Goal: Task Accomplishment & Management: Complete application form

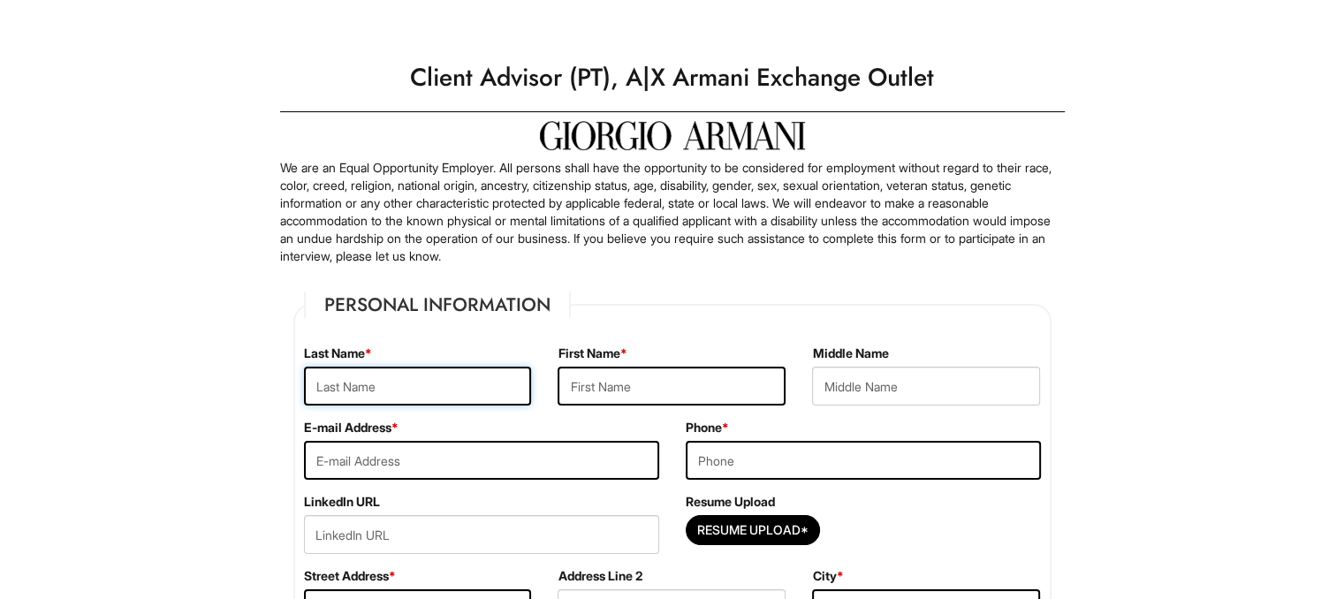
click at [333, 389] on input "text" at bounding box center [418, 386] width 228 height 39
type input "[PERSON_NAME]"
click at [611, 376] on input "text" at bounding box center [672, 386] width 228 height 39
type input "a"
type input "Assael"
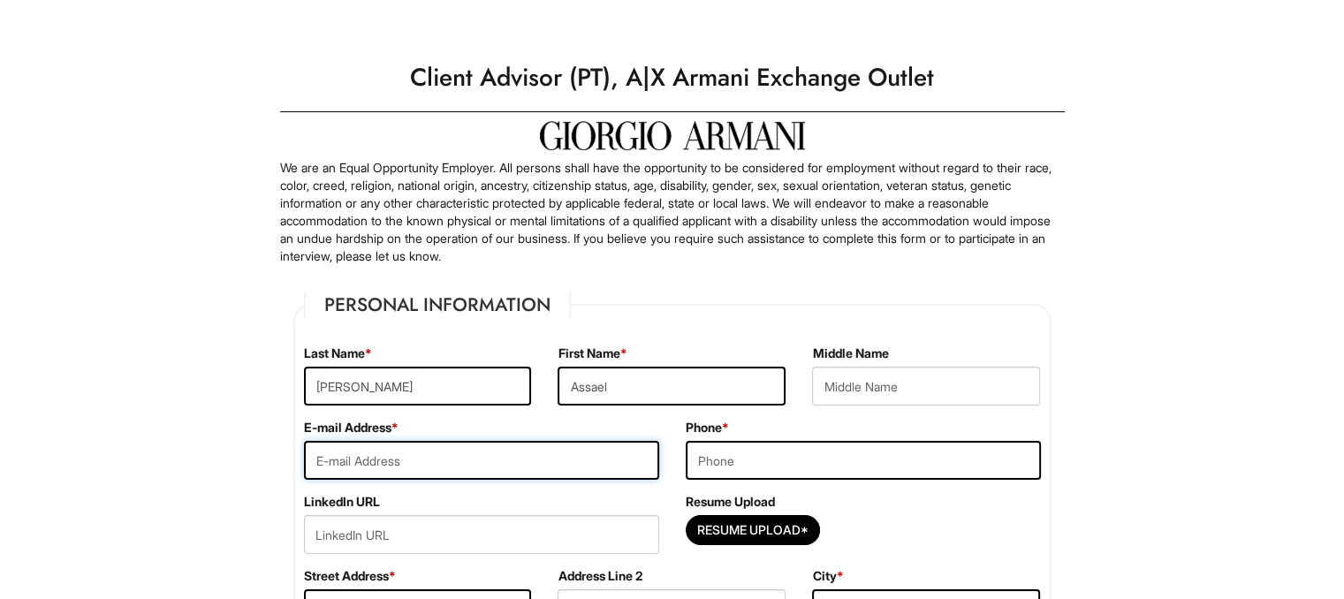
click at [407, 467] on input "email" at bounding box center [481, 460] width 355 height 39
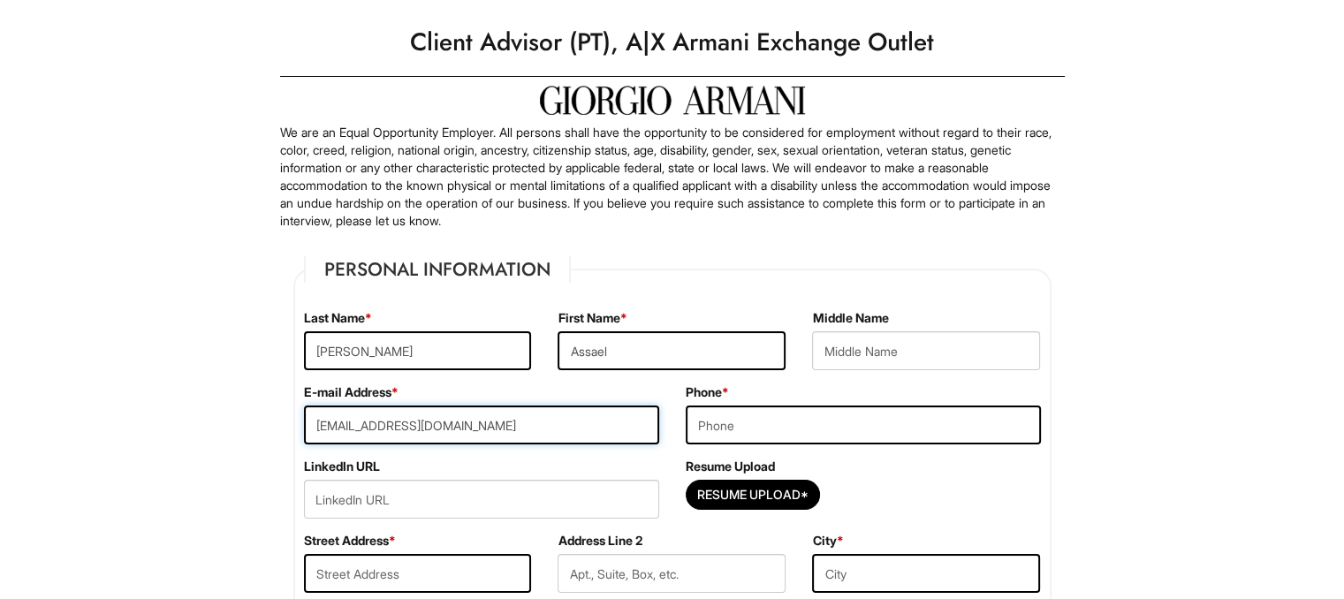
type input "[EMAIL_ADDRESS][DOMAIN_NAME]"
click at [723, 428] on input "tel" at bounding box center [863, 425] width 355 height 39
type input "9514595304"
type input "[STREET_ADDRESS]"
type input "Banning"
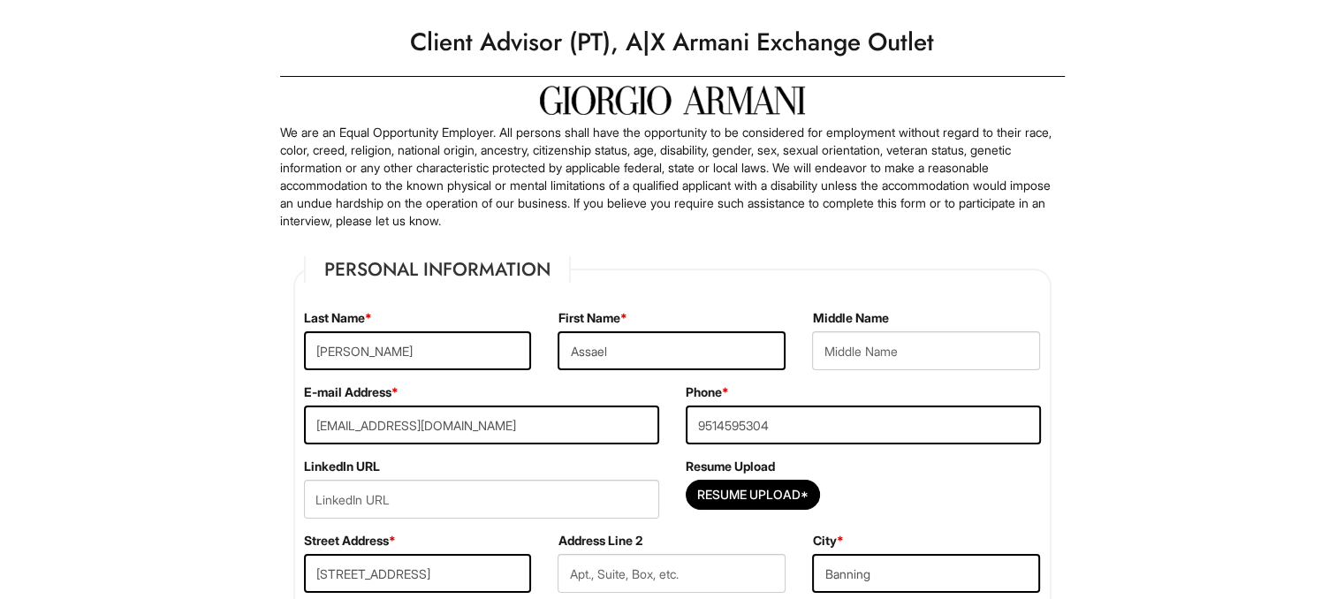
select select "CA"
type input "92220"
select select "[GEOGRAPHIC_DATA]"
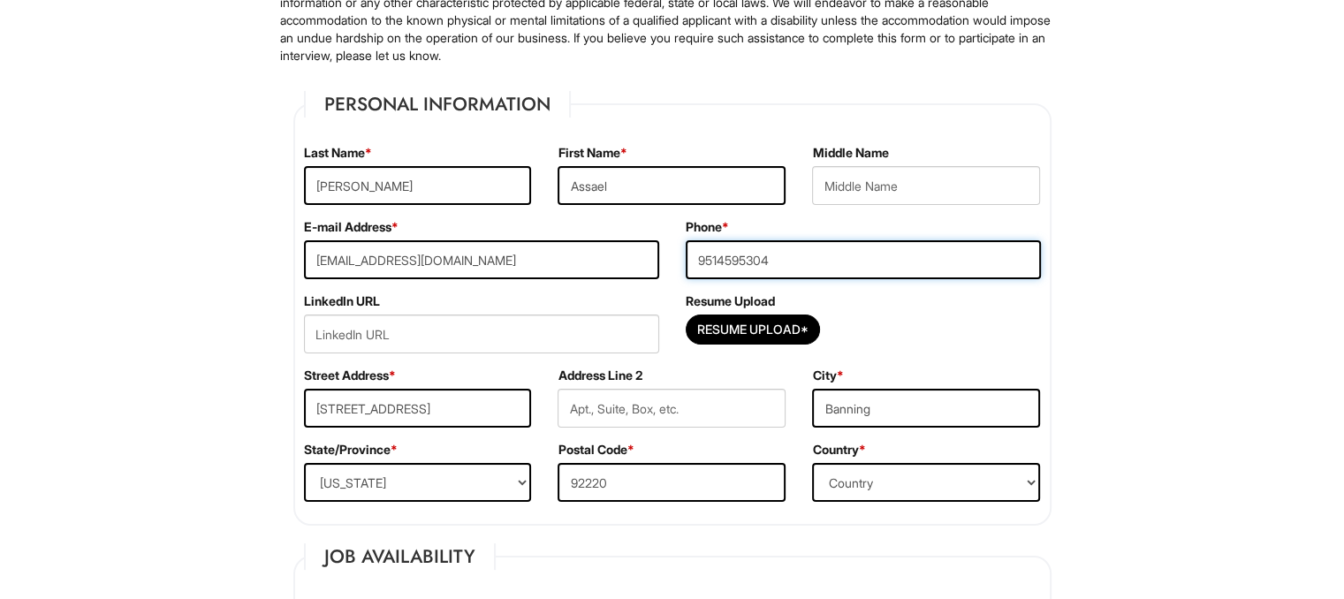
scroll to position [201, 0]
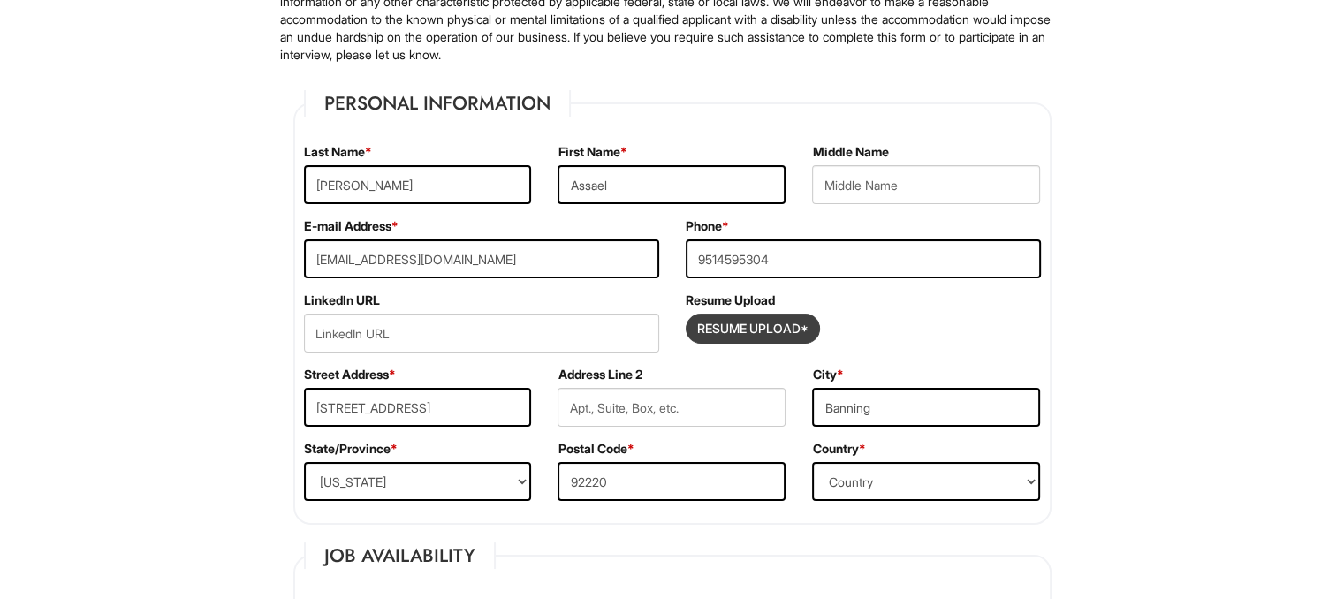
click at [742, 335] on input "Resume Upload*" at bounding box center [753, 329] width 133 height 28
type input "C:\fakepath\[PERSON_NAME] Resume (1).pdf"
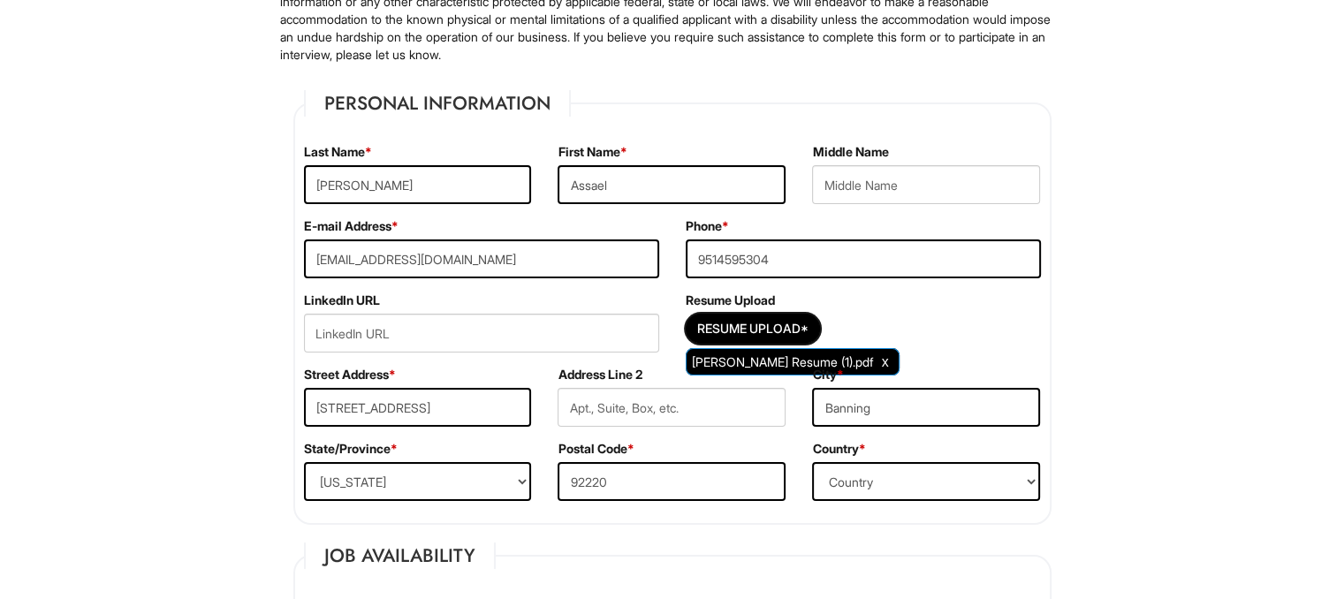
click at [873, 354] on span "[PERSON_NAME] Resume (1).pdf" at bounding box center [782, 361] width 181 height 15
click at [893, 350] on link "Clear Uploaded File" at bounding box center [885, 362] width 16 height 24
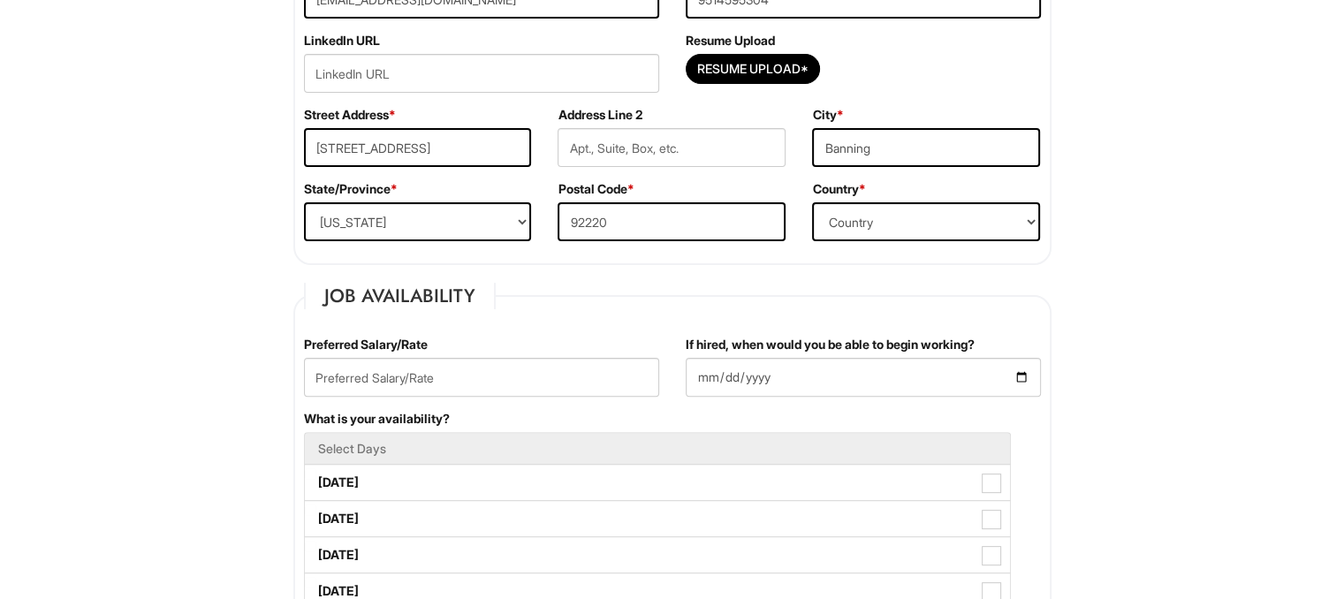
scroll to position [466, 0]
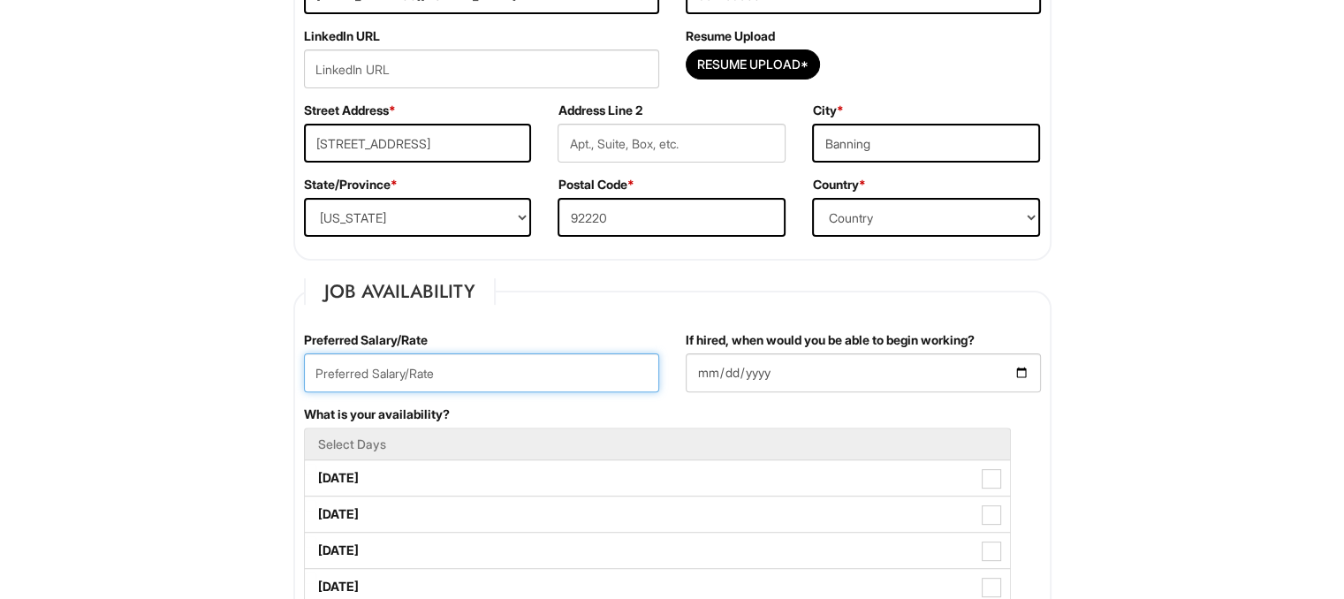
click at [499, 376] on input "text" at bounding box center [481, 372] width 355 height 39
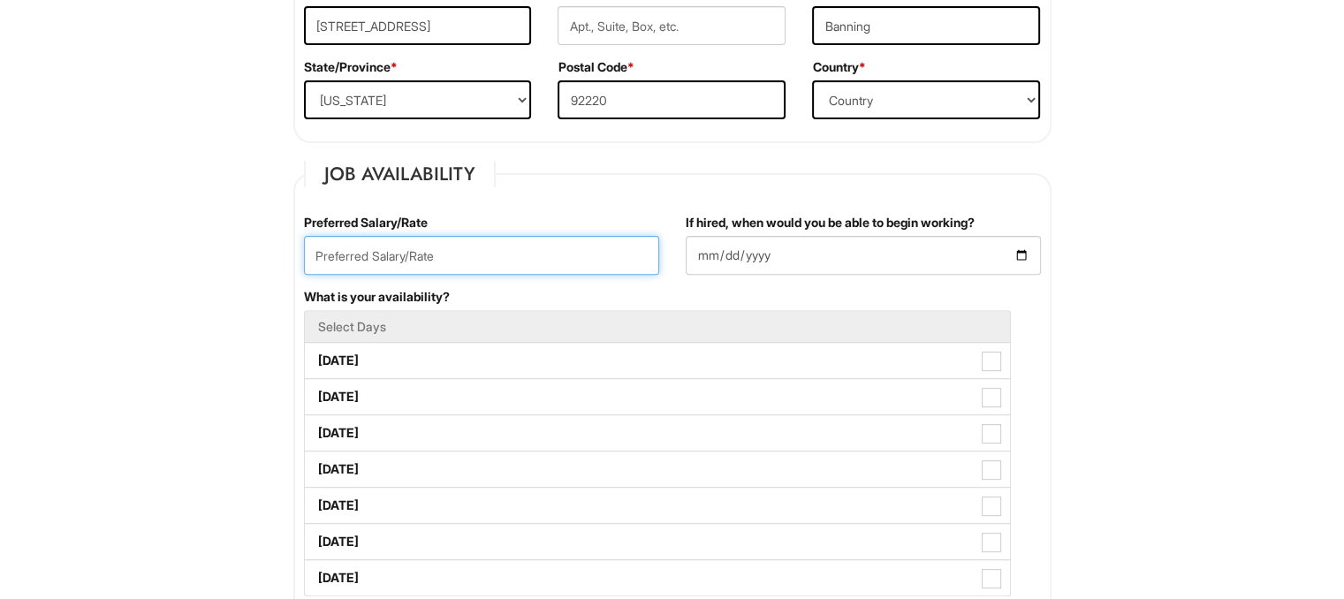
scroll to position [586, 0]
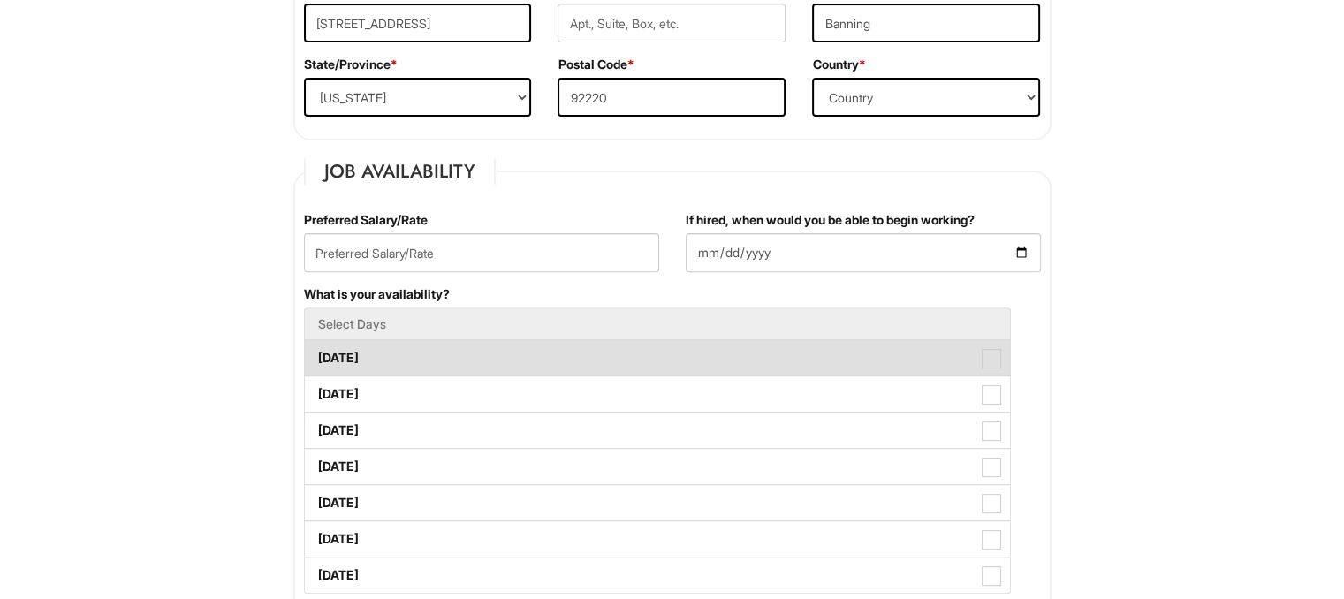
click at [469, 352] on label "[DATE]" at bounding box center [657, 357] width 705 height 35
click at [316, 352] on Available_Monday "[DATE]" at bounding box center [310, 349] width 11 height 11
checkbox Available_Monday "true"
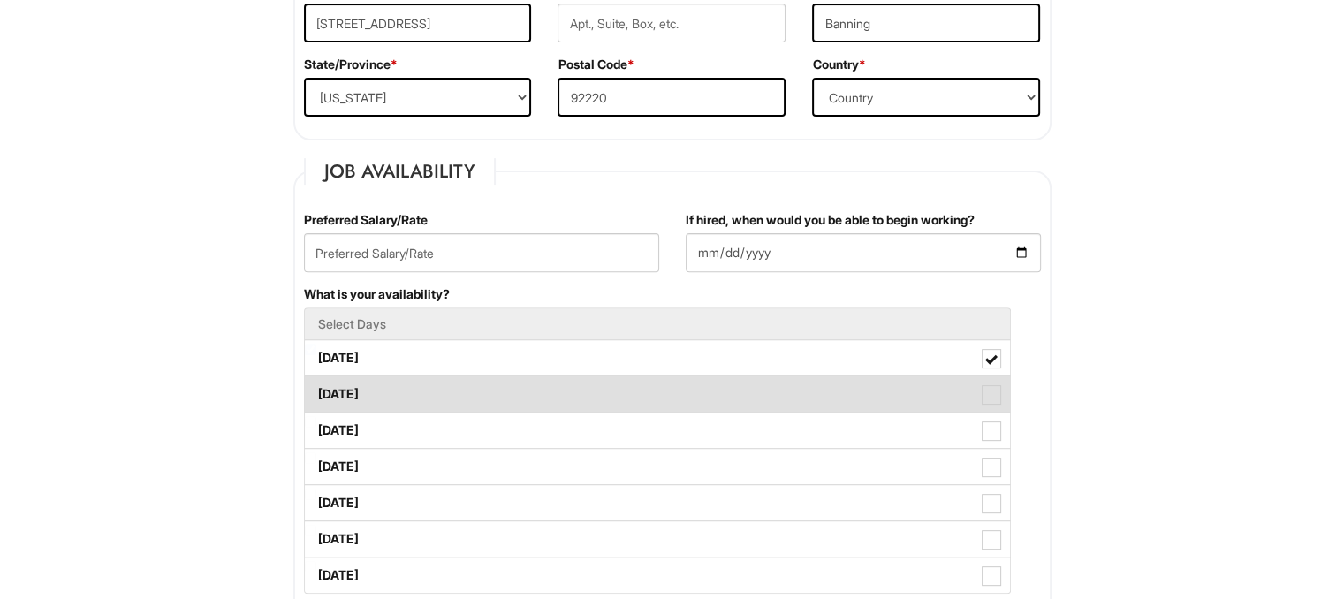
click at [494, 390] on label "[DATE]" at bounding box center [657, 393] width 705 height 35
click at [316, 390] on Available_Tuesday "[DATE]" at bounding box center [310, 385] width 11 height 11
checkbox Available_Tuesday "true"
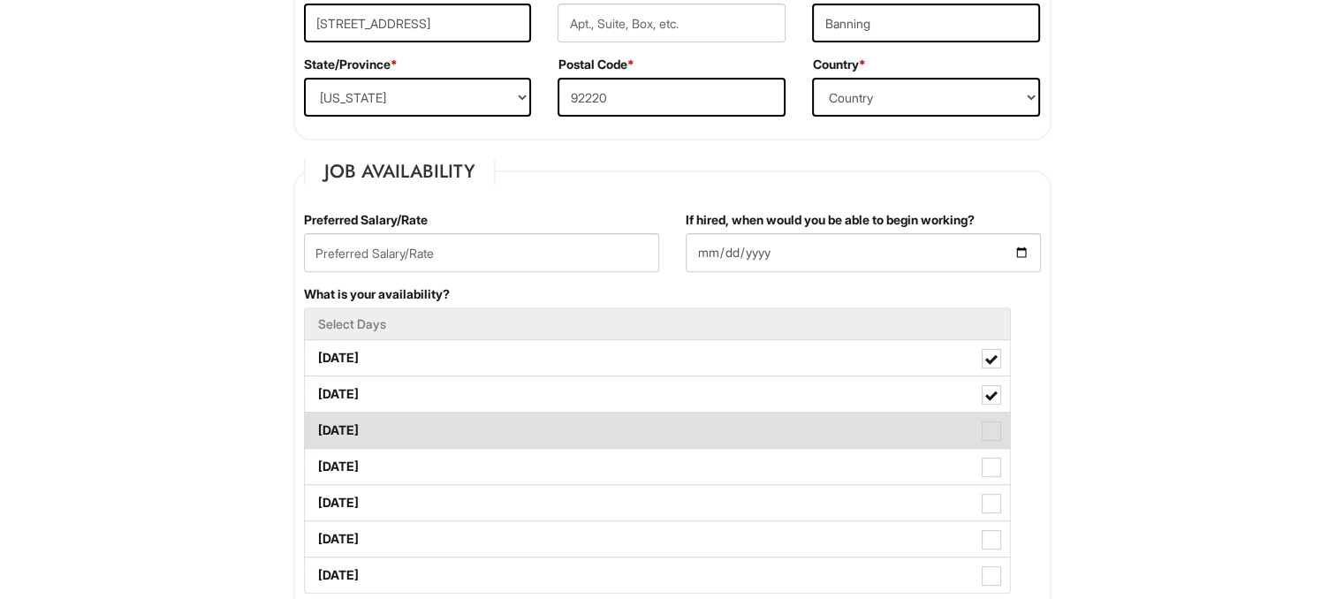
click at [488, 428] on label "[DATE]" at bounding box center [657, 430] width 705 height 35
click at [316, 428] on Available_Wednesday "[DATE]" at bounding box center [310, 421] width 11 height 11
checkbox Available_Wednesday "true"
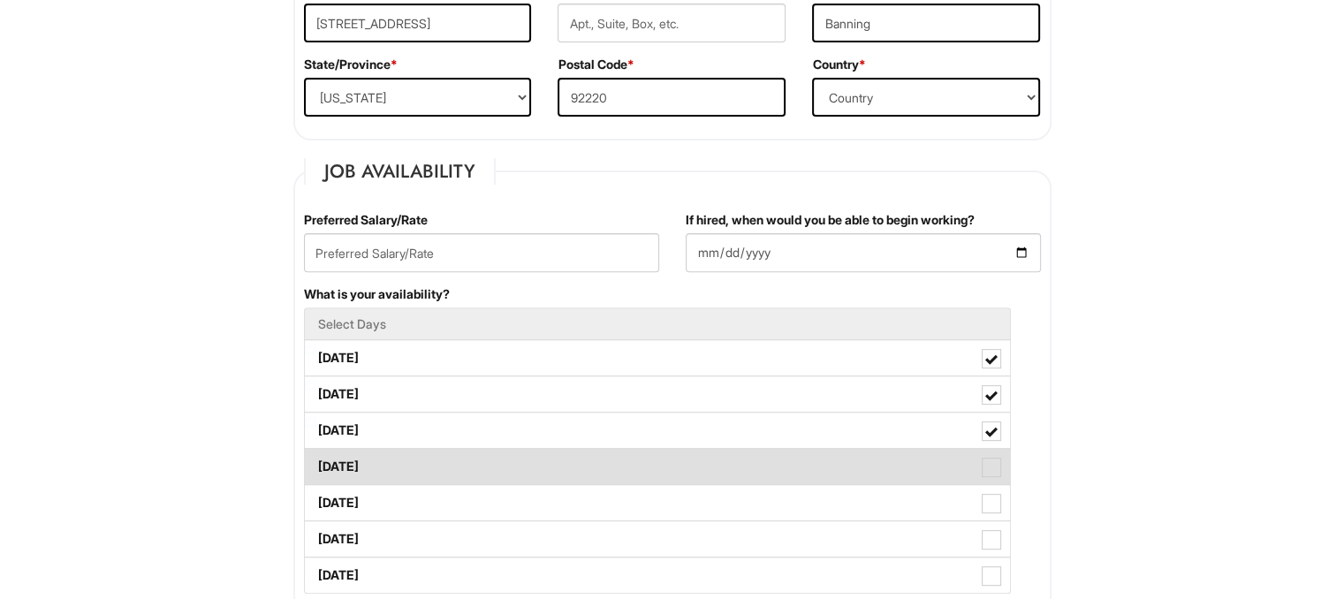
click at [479, 460] on label "[DATE]" at bounding box center [657, 466] width 705 height 35
click at [316, 460] on Available_Thursday "[DATE]" at bounding box center [310, 457] width 11 height 11
checkbox Available_Thursday "true"
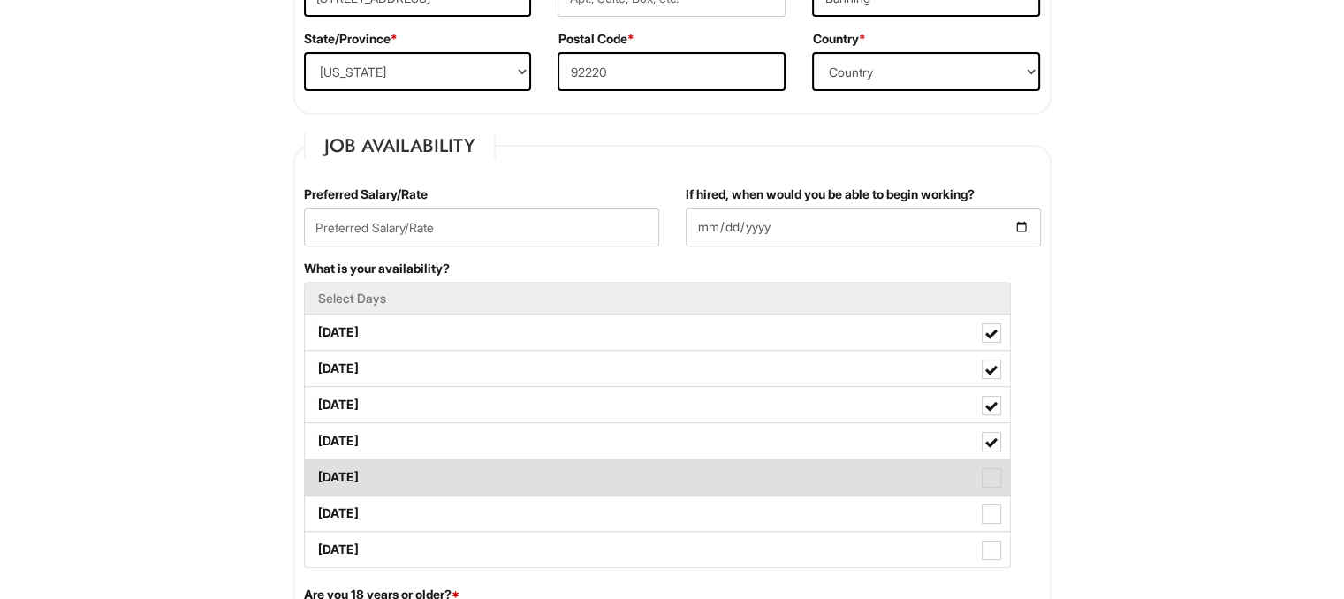
click at [476, 461] on label "[DATE]" at bounding box center [657, 476] width 705 height 35
click at [316, 463] on Available_Friday "[DATE]" at bounding box center [310, 468] width 11 height 11
checkbox Available_Friday "true"
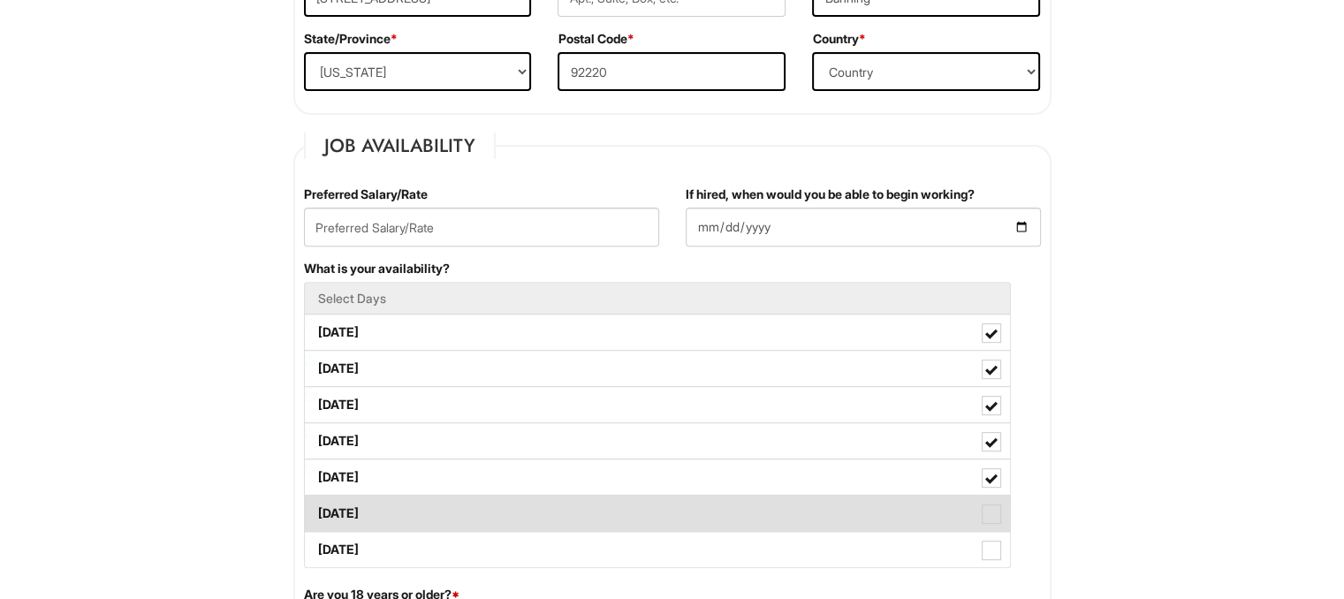
click at [469, 507] on label "[DATE]" at bounding box center [657, 513] width 705 height 35
click at [316, 507] on Available_Saturday "[DATE]" at bounding box center [310, 504] width 11 height 11
checkbox Available_Saturday "true"
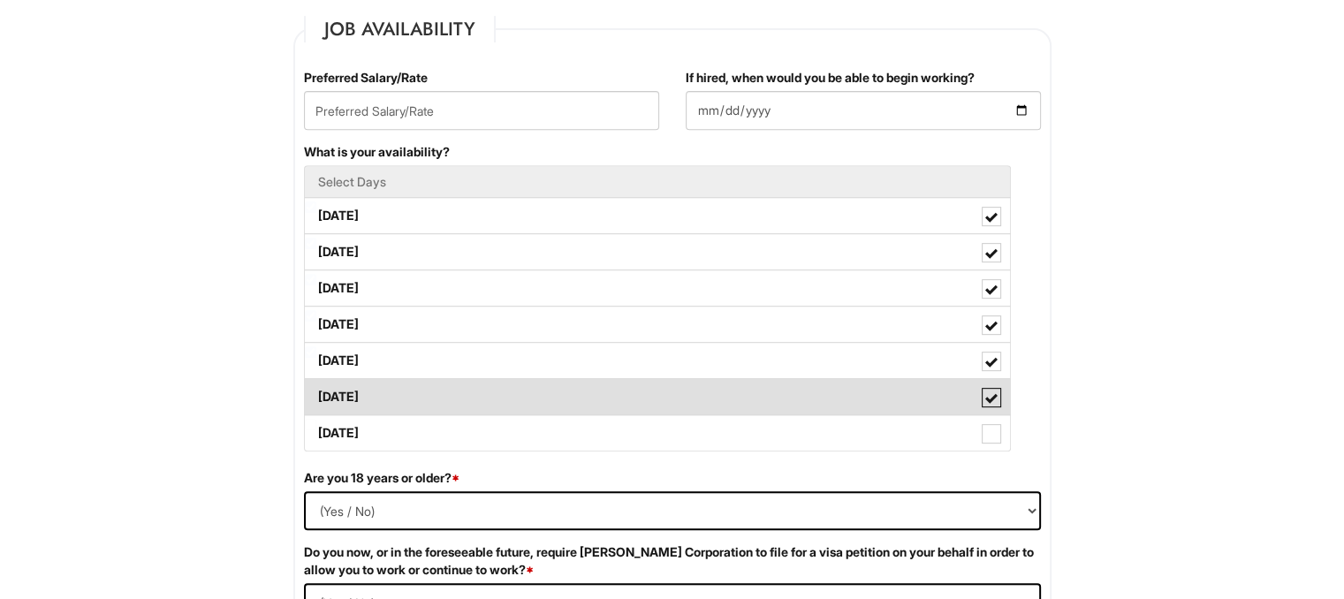
scroll to position [728, 0]
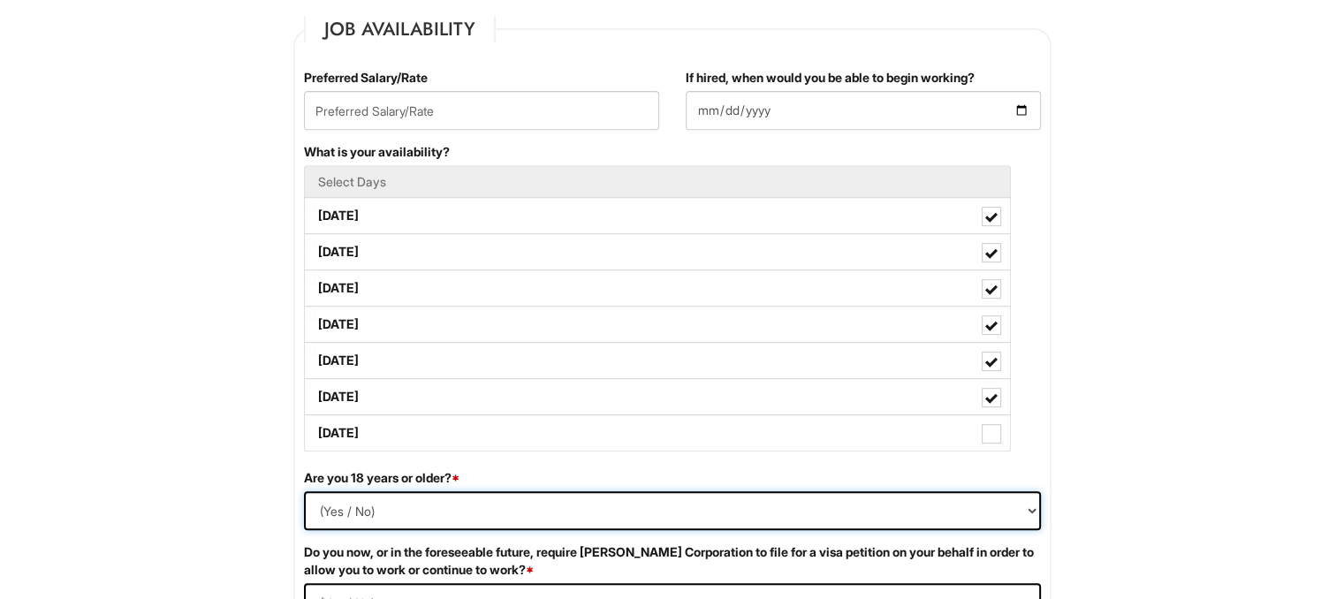
click at [339, 506] on select "(Yes / No) Yes No" at bounding box center [672, 510] width 737 height 39
select select "Yes"
click at [304, 491] on select "(Yes / No) Yes No" at bounding box center [672, 510] width 737 height 39
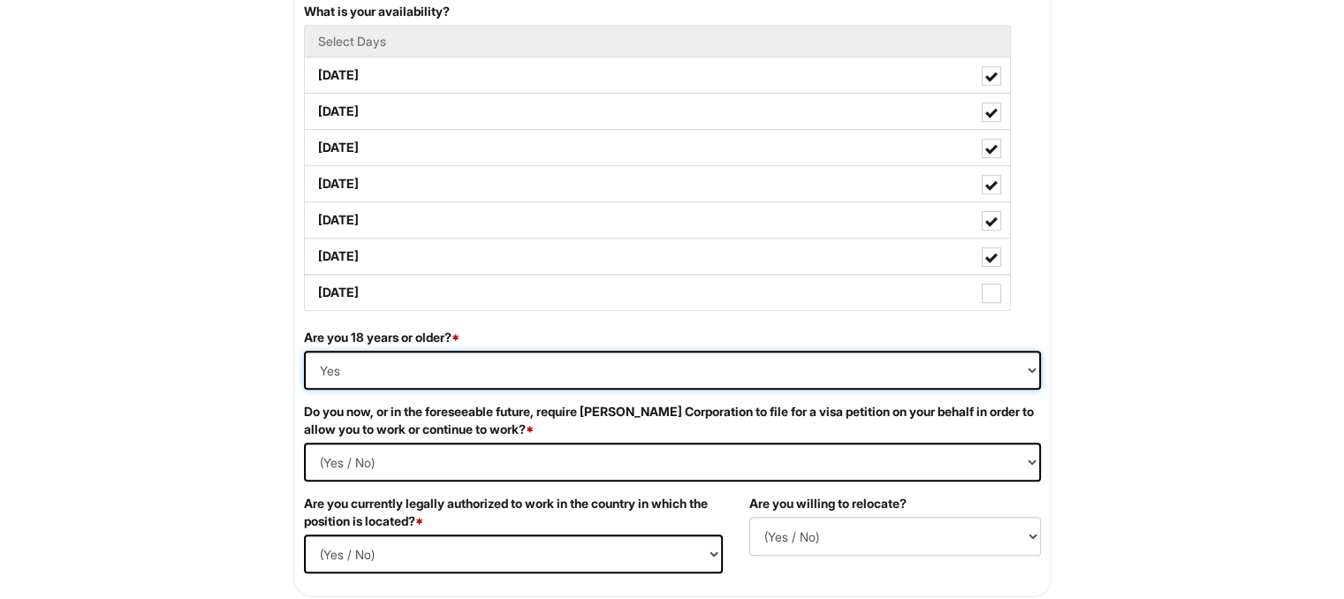
scroll to position [887, 0]
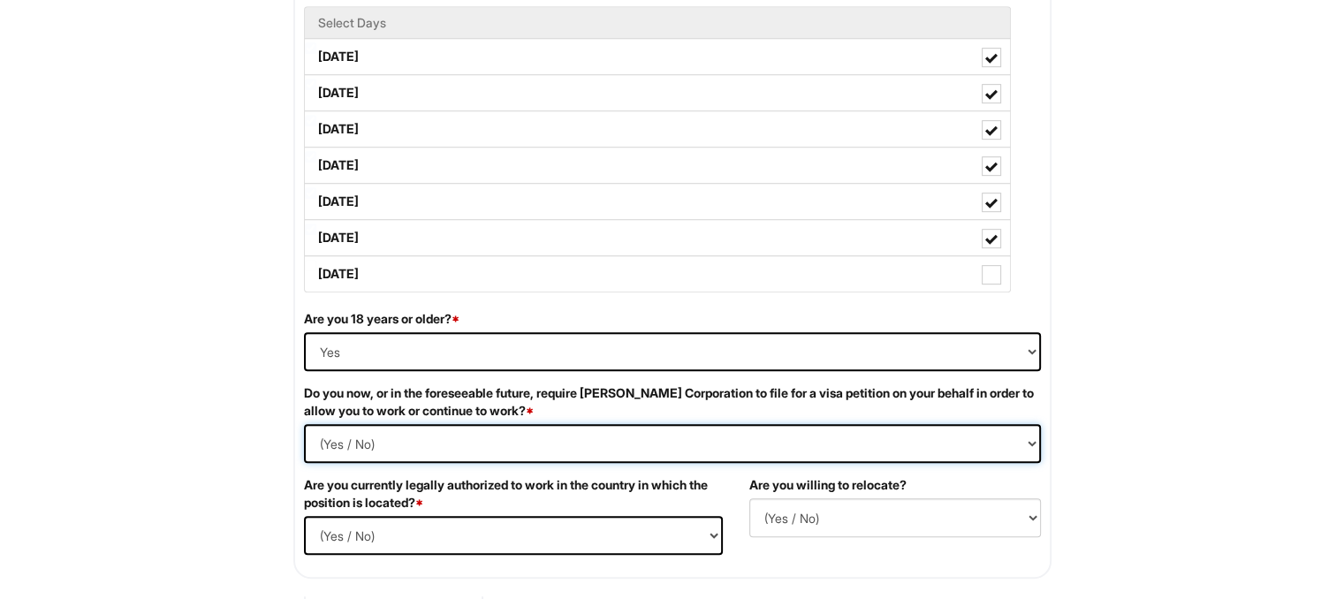
click at [367, 431] on Required "(Yes / No) Yes No" at bounding box center [672, 443] width 737 height 39
select Required "No"
click at [304, 424] on Required "(Yes / No) Yes No" at bounding box center [672, 443] width 737 height 39
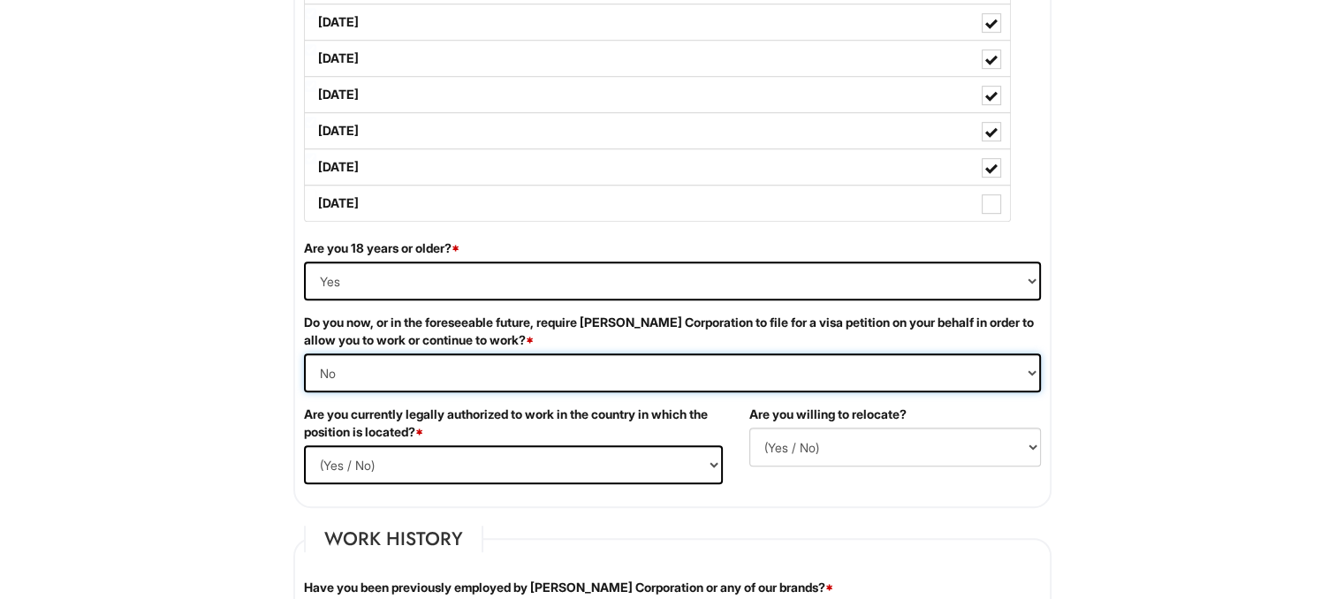
scroll to position [960, 0]
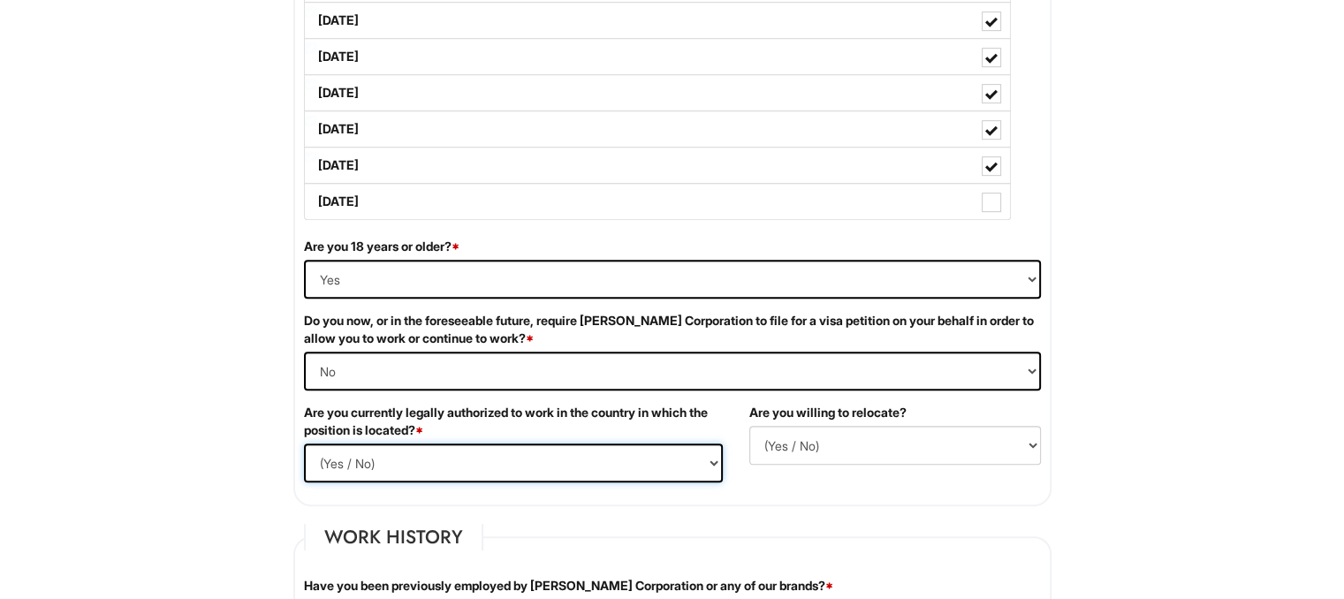
click at [411, 464] on select "(Yes / No) Yes No" at bounding box center [513, 463] width 419 height 39
select select "Yes"
click at [304, 444] on select "(Yes / No) Yes No" at bounding box center [513, 463] width 419 height 39
click at [878, 436] on select "(Yes / No) No Yes" at bounding box center [895, 445] width 292 height 39
select select "N"
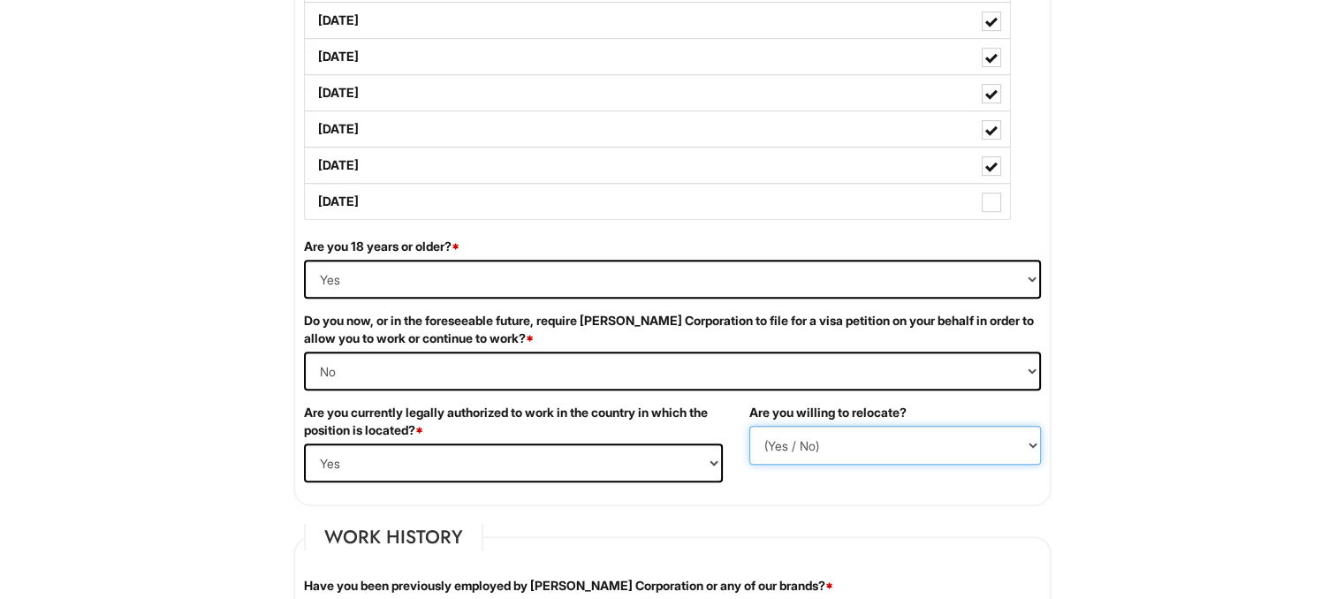
click at [749, 426] on select "(Yes / No) No Yes" at bounding box center [895, 445] width 292 height 39
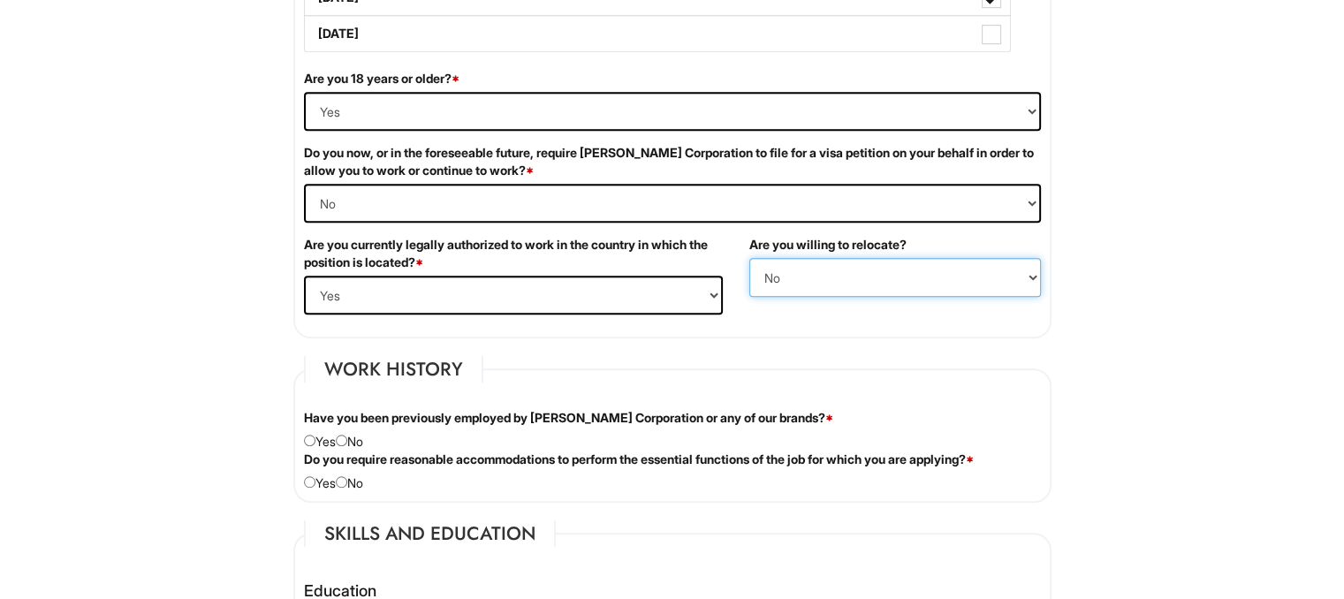
scroll to position [1156, 0]
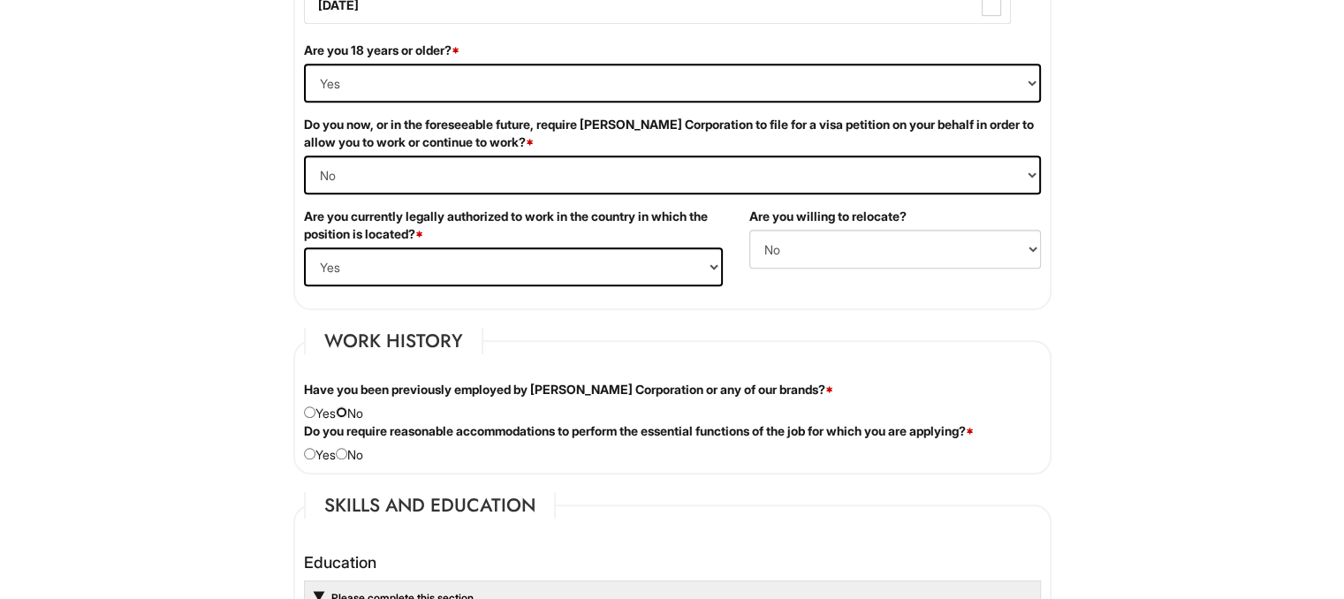
click at [347, 406] on input "radio" at bounding box center [341, 411] width 11 height 11
radio input "true"
click at [307, 449] on input "radio" at bounding box center [309, 453] width 11 height 11
radio input "true"
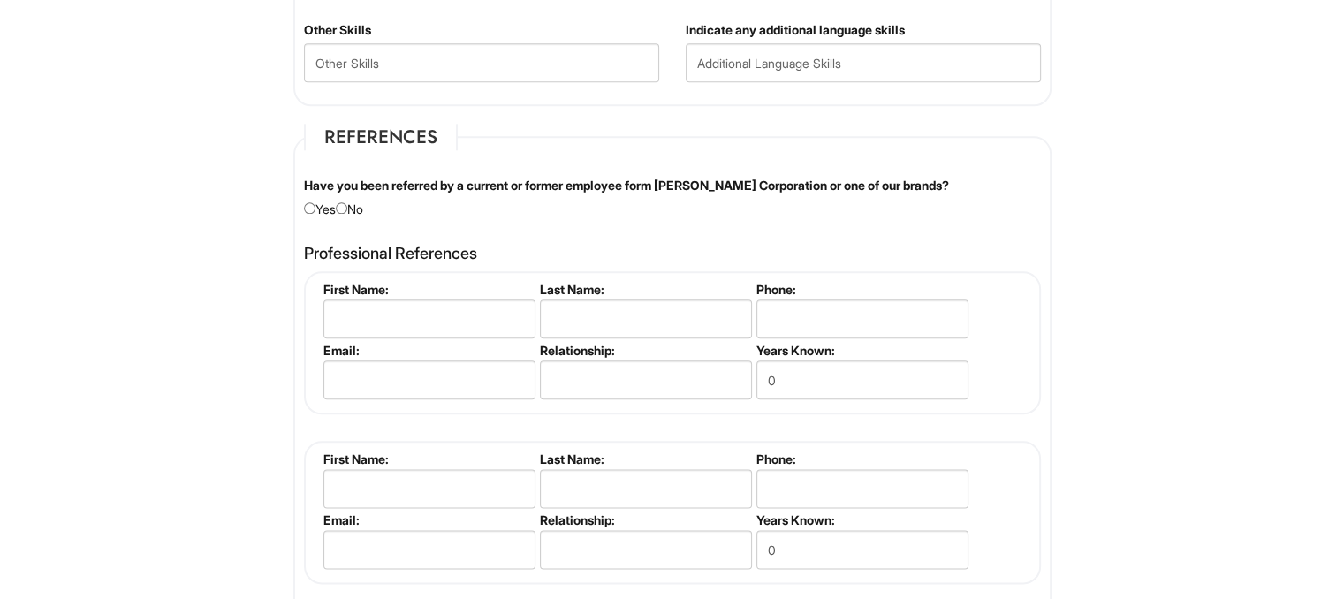
scroll to position [2059, 0]
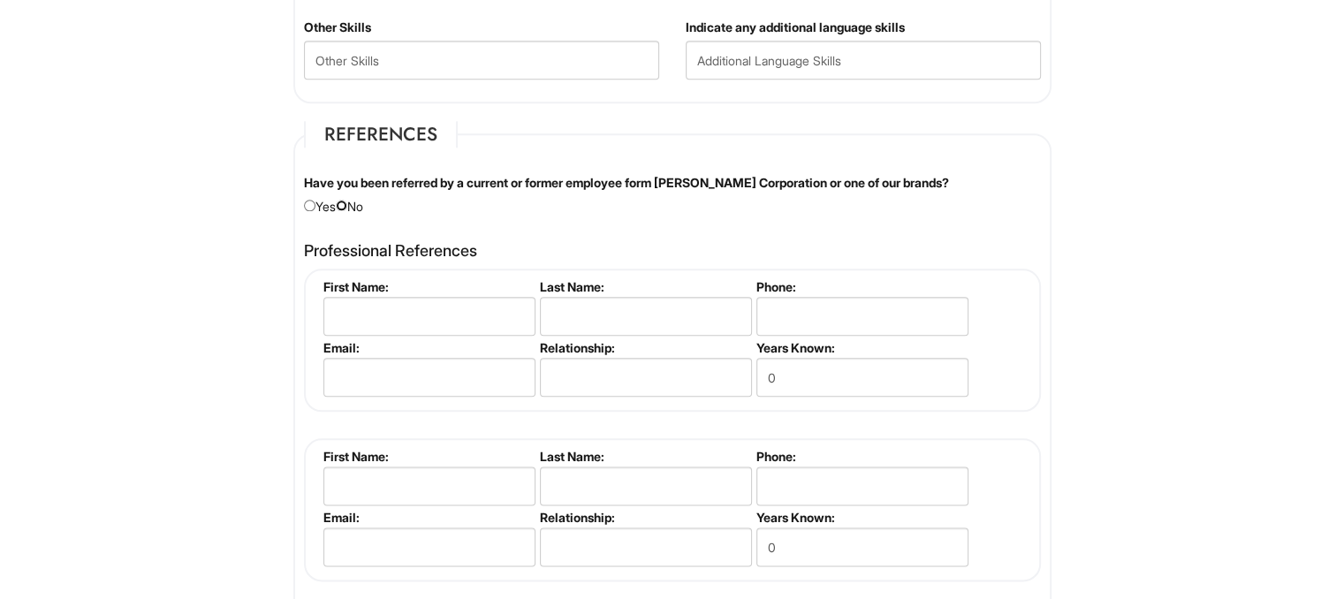
click at [345, 201] on input "radio" at bounding box center [341, 205] width 11 height 11
radio input "true"
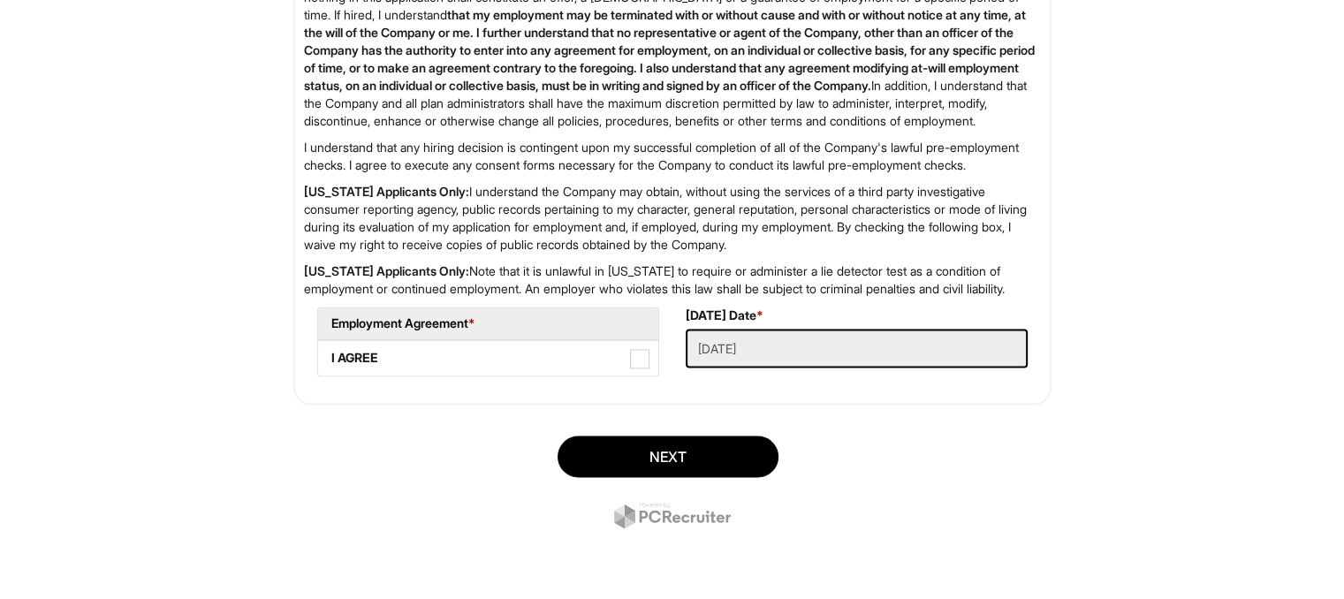
scroll to position [2968, 0]
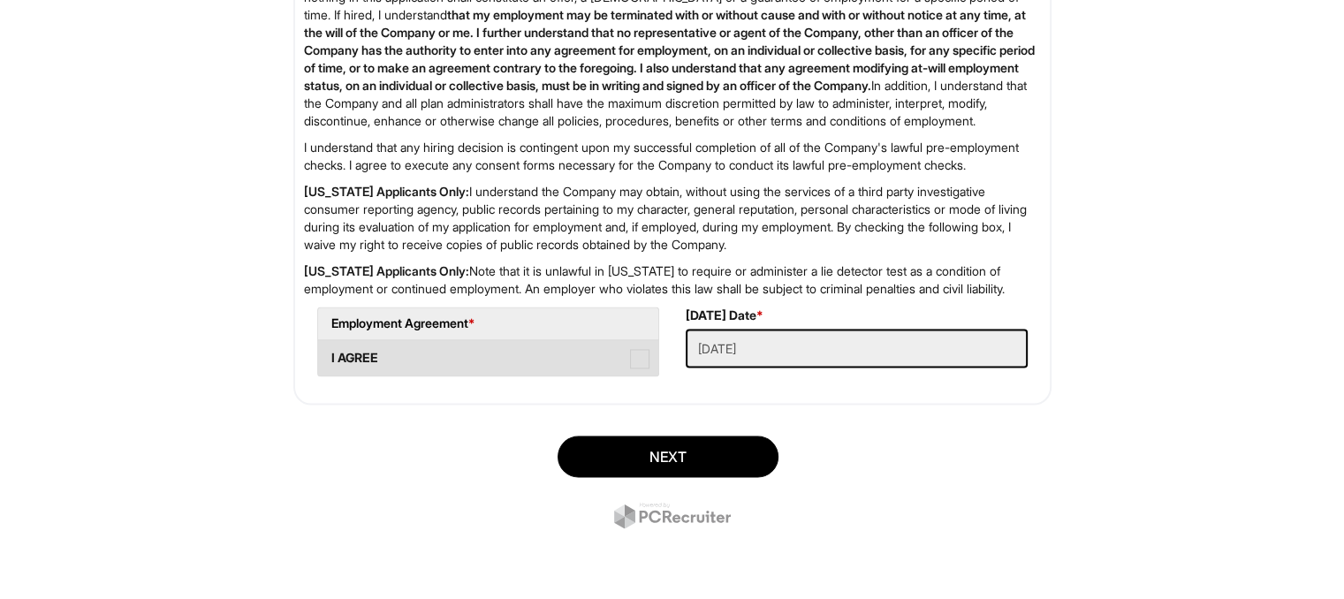
click at [573, 376] on label "I AGREE" at bounding box center [488, 357] width 340 height 35
click at [330, 355] on AGREE "I AGREE" at bounding box center [323, 349] width 11 height 11
checkbox AGREE "true"
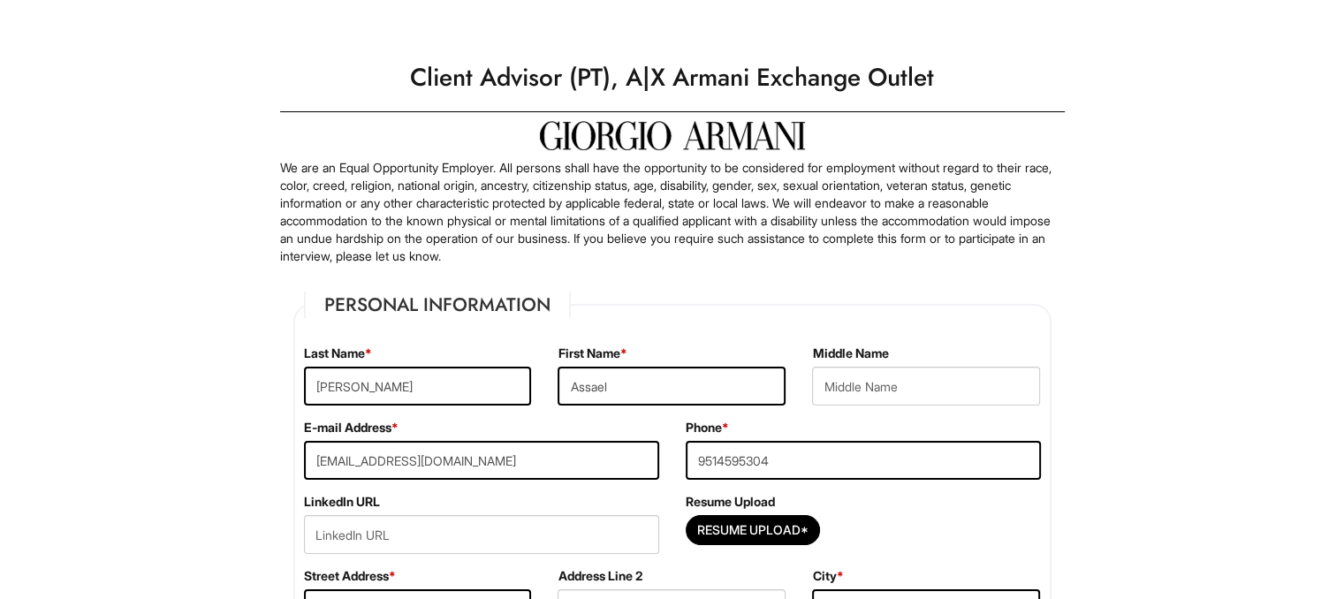
scroll to position [0, 0]
